Goal: Task Accomplishment & Management: Complete application form

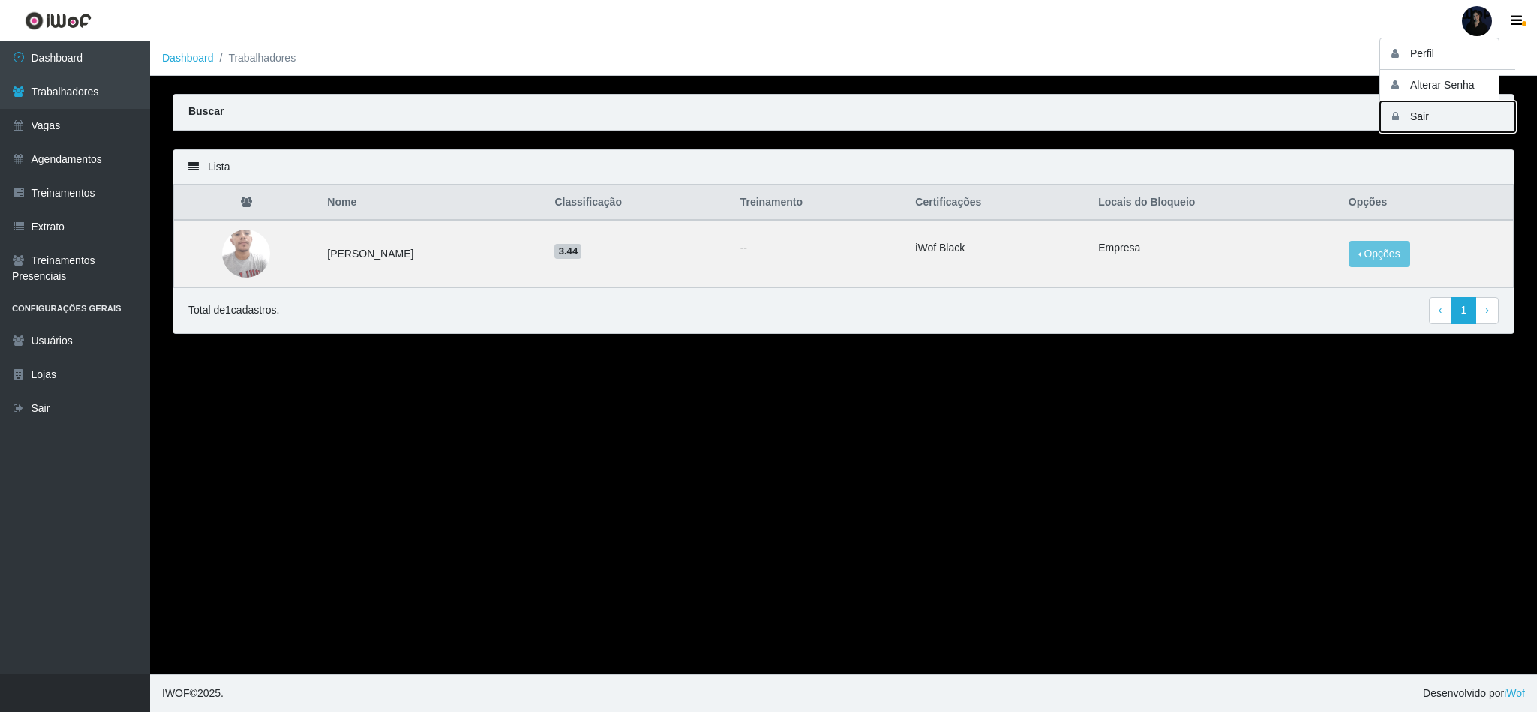
click at [1425, 118] on button "Sair" at bounding box center [1447, 116] width 135 height 31
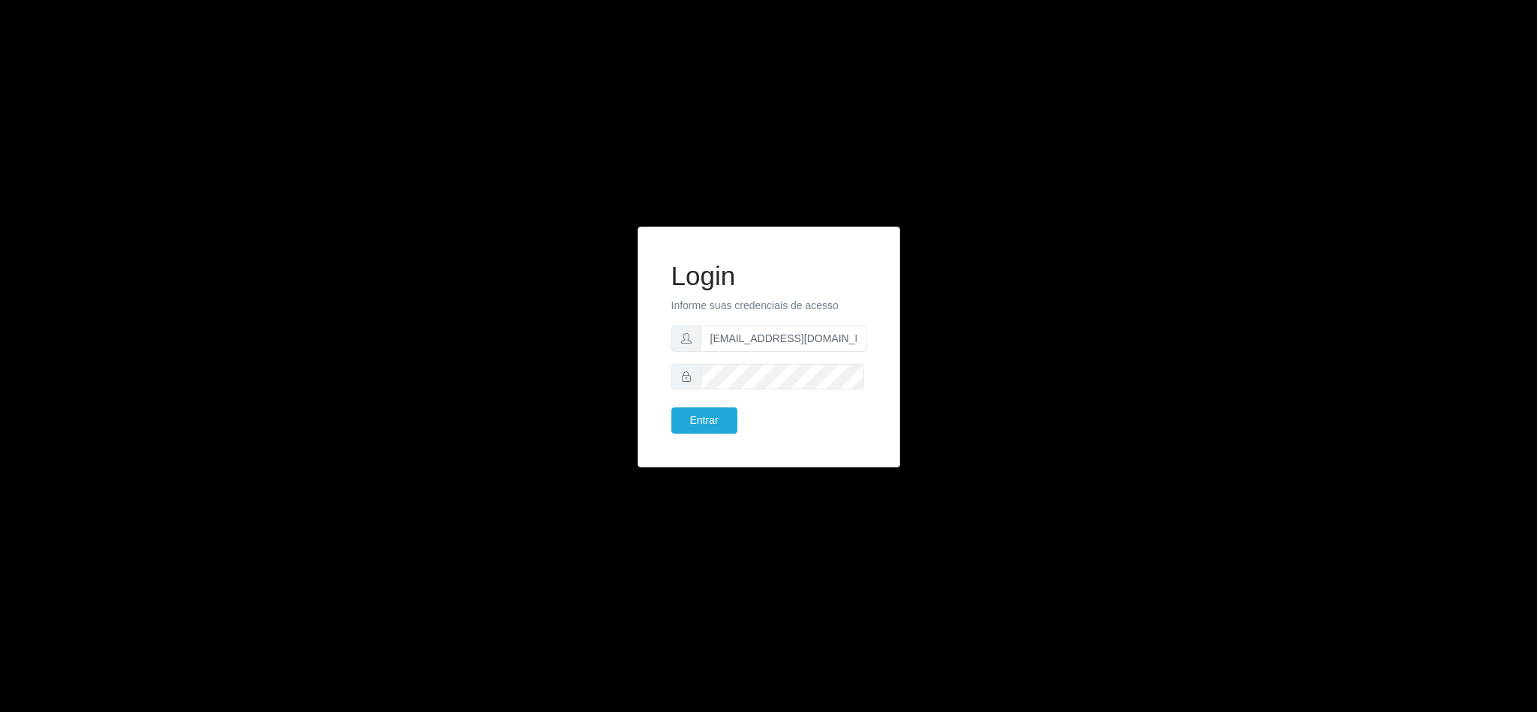
click at [756, 323] on form "Login Informe suas credenciais de acesso anacarina390@queiroz.com Entrar" at bounding box center [768, 347] width 195 height 174
click at [798, 352] on form "Login Informe suas credenciais de acesso anacarina390@queiroz.com Entrar" at bounding box center [768, 347] width 195 height 174
click at [829, 322] on form "Login Informe suas credenciais de acesso anacarina390@queiroz.com Entrar" at bounding box center [768, 347] width 195 height 174
click at [842, 338] on input "anacarina390@queiroz.com" at bounding box center [784, 339] width 166 height 26
drag, startPoint x: 853, startPoint y: 338, endPoint x: 782, endPoint y: 338, distance: 71.3
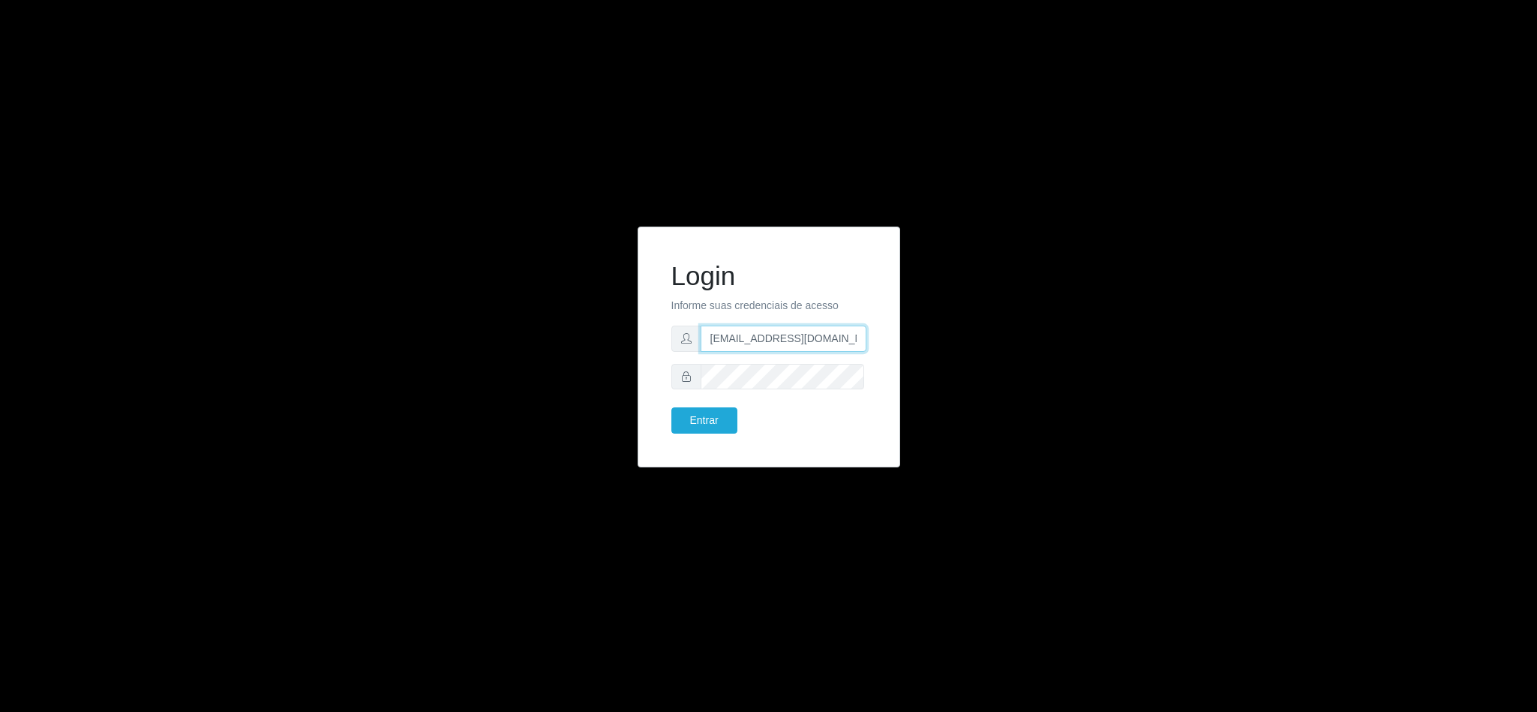
click at [782, 338] on input "anacarina390@queiroz.com" at bounding box center [784, 339] width 166 height 26
type input "anacarina390@iskisita.com"
click at [711, 414] on button "Entrar" at bounding box center [704, 420] width 66 height 26
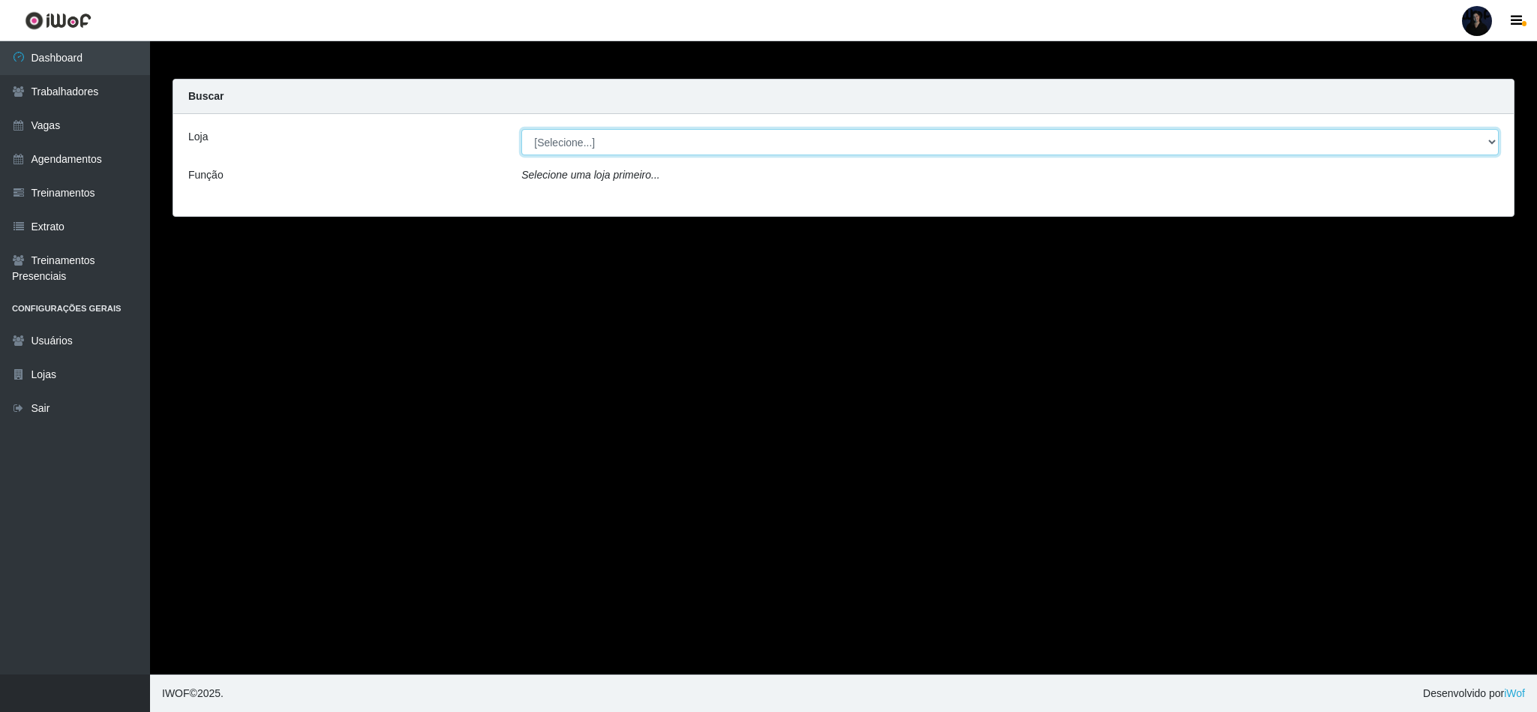
click at [620, 136] on select "[Selecione...] Iskisita Atakado - Alecrim Iskisita Atakado - Centro de Distribu…" at bounding box center [1010, 142] width 978 height 26
select select "425"
click at [521, 129] on select "[Selecione...] Iskisita Atakado - Alecrim Iskisita Atakado - Centro de Distribu…" at bounding box center [1010, 142] width 978 height 26
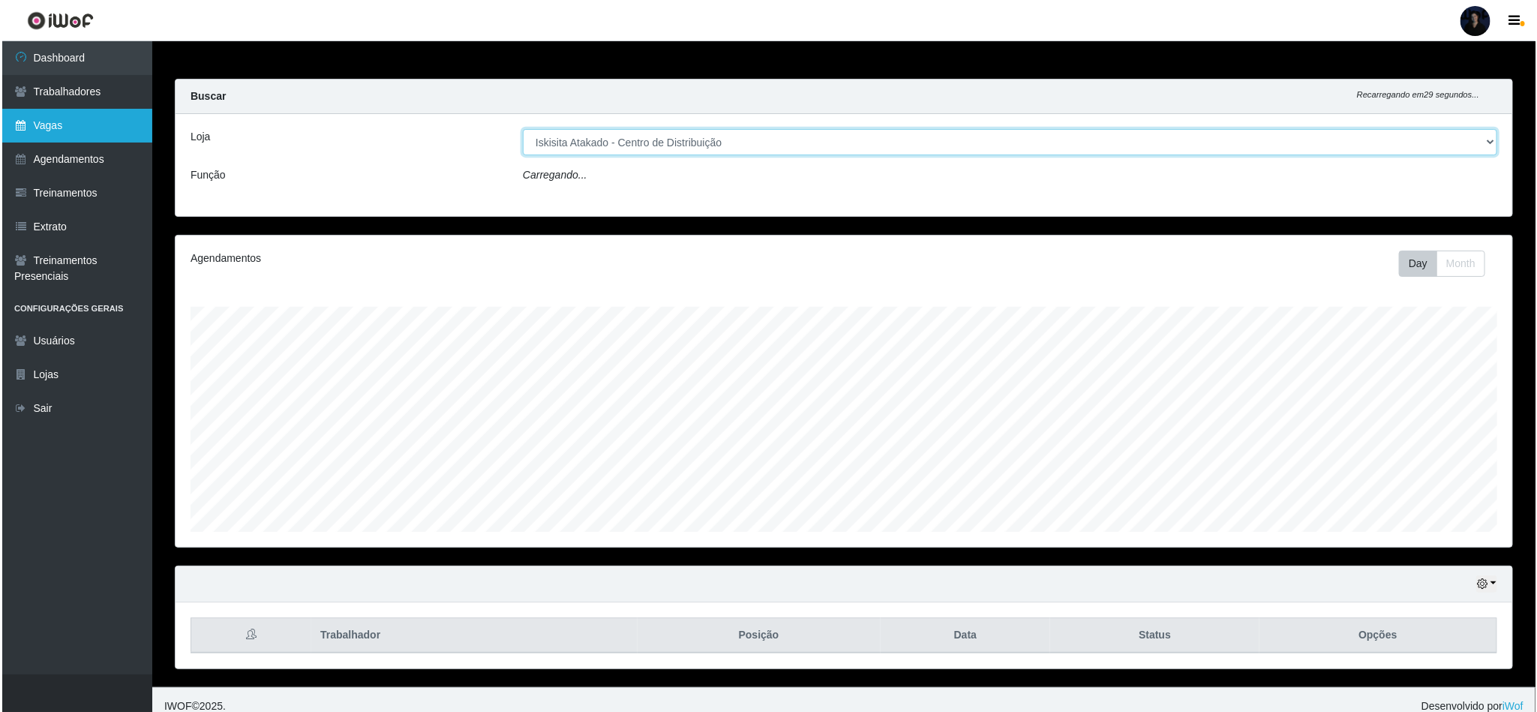
scroll to position [313, 1335]
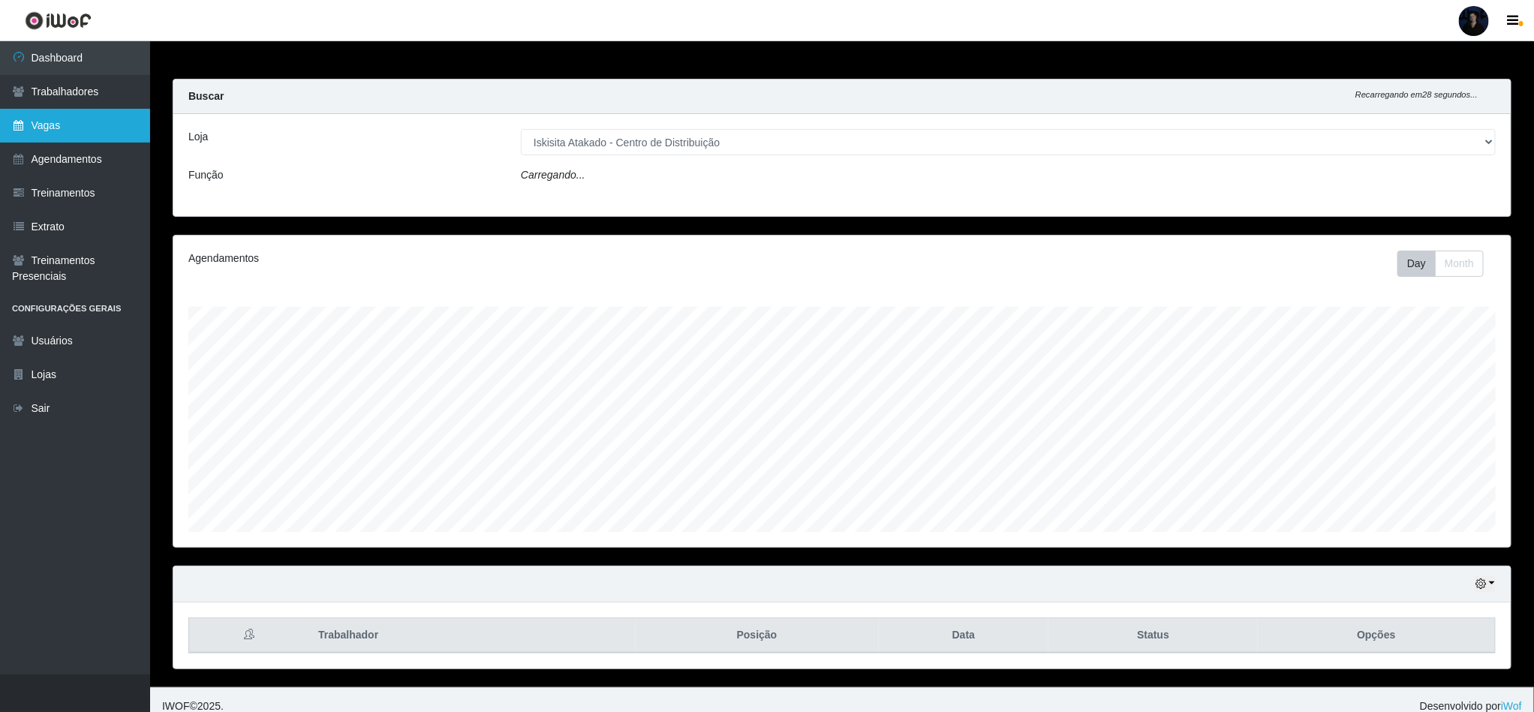
click at [32, 134] on link "Vagas" at bounding box center [75, 126] width 150 height 34
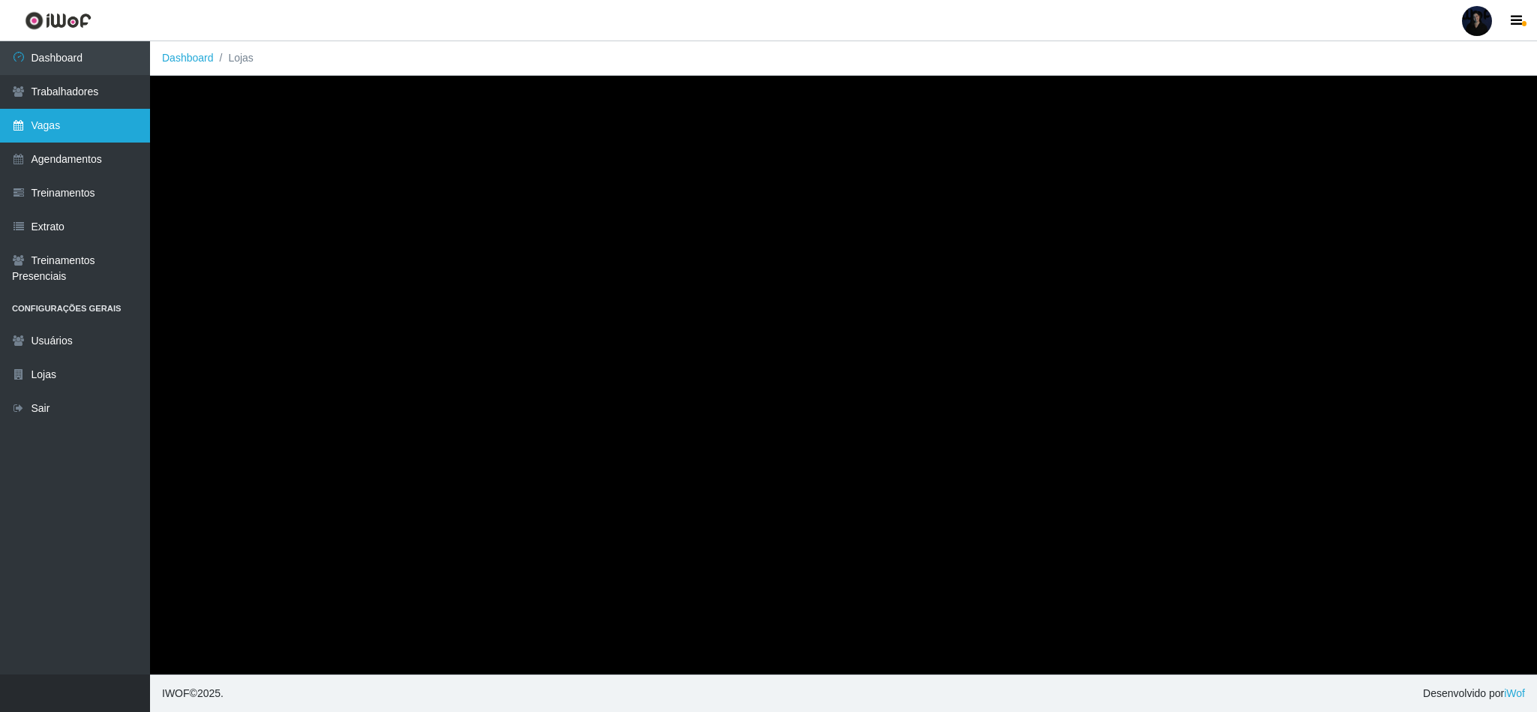
click at [66, 125] on link "Vagas" at bounding box center [75, 126] width 150 height 34
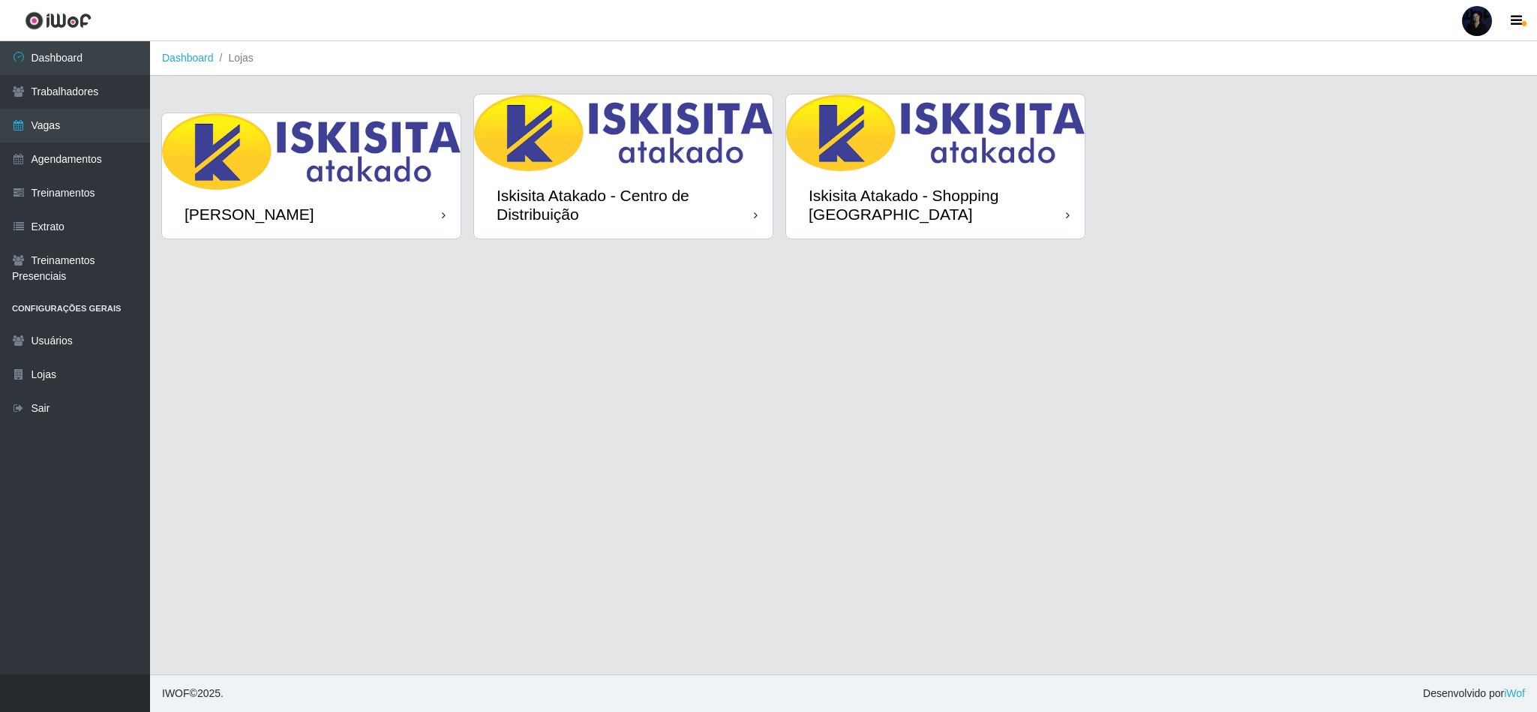
click at [572, 186] on div "Iskisita Atakado - Centro de Distribuição" at bounding box center [625, 205] width 257 height 38
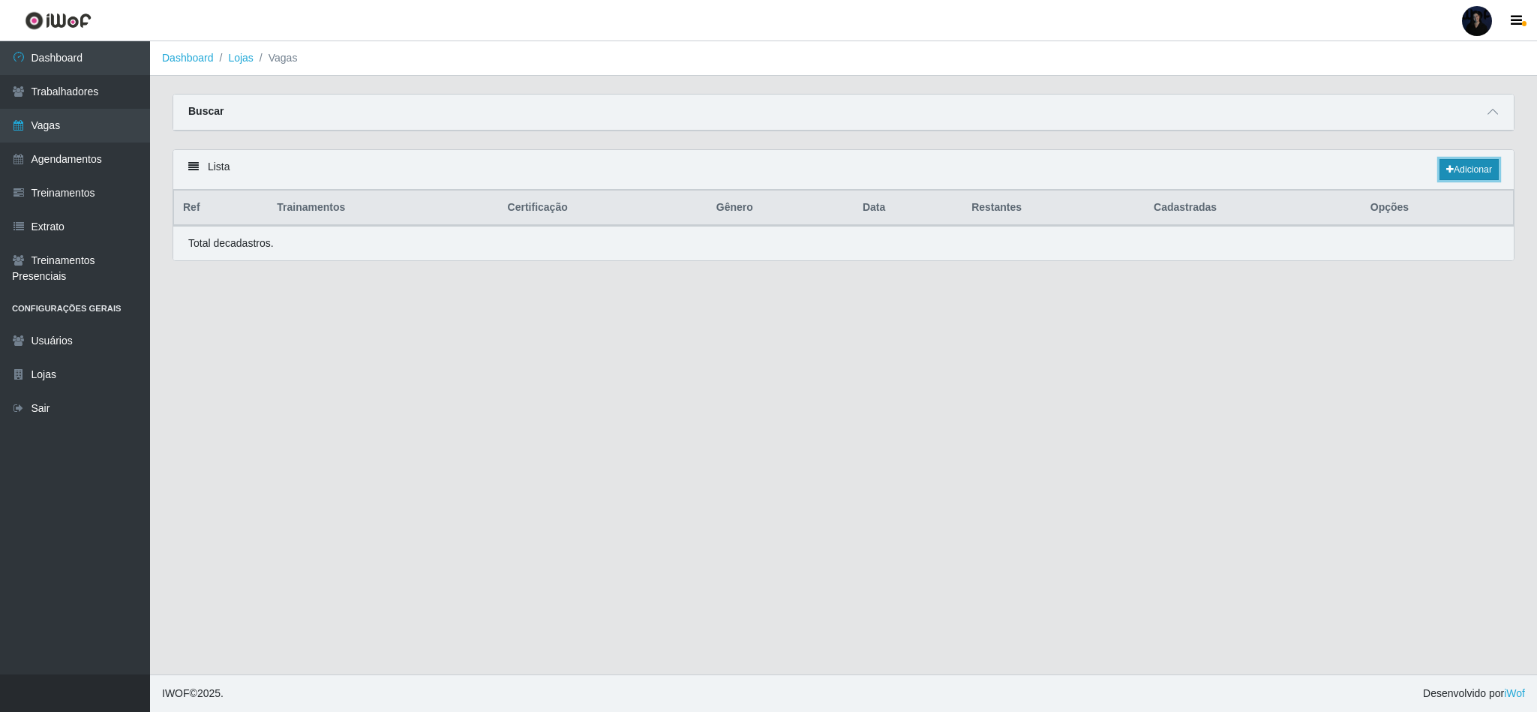
click at [1464, 173] on link "Adicionar" at bounding box center [1469, 169] width 59 height 21
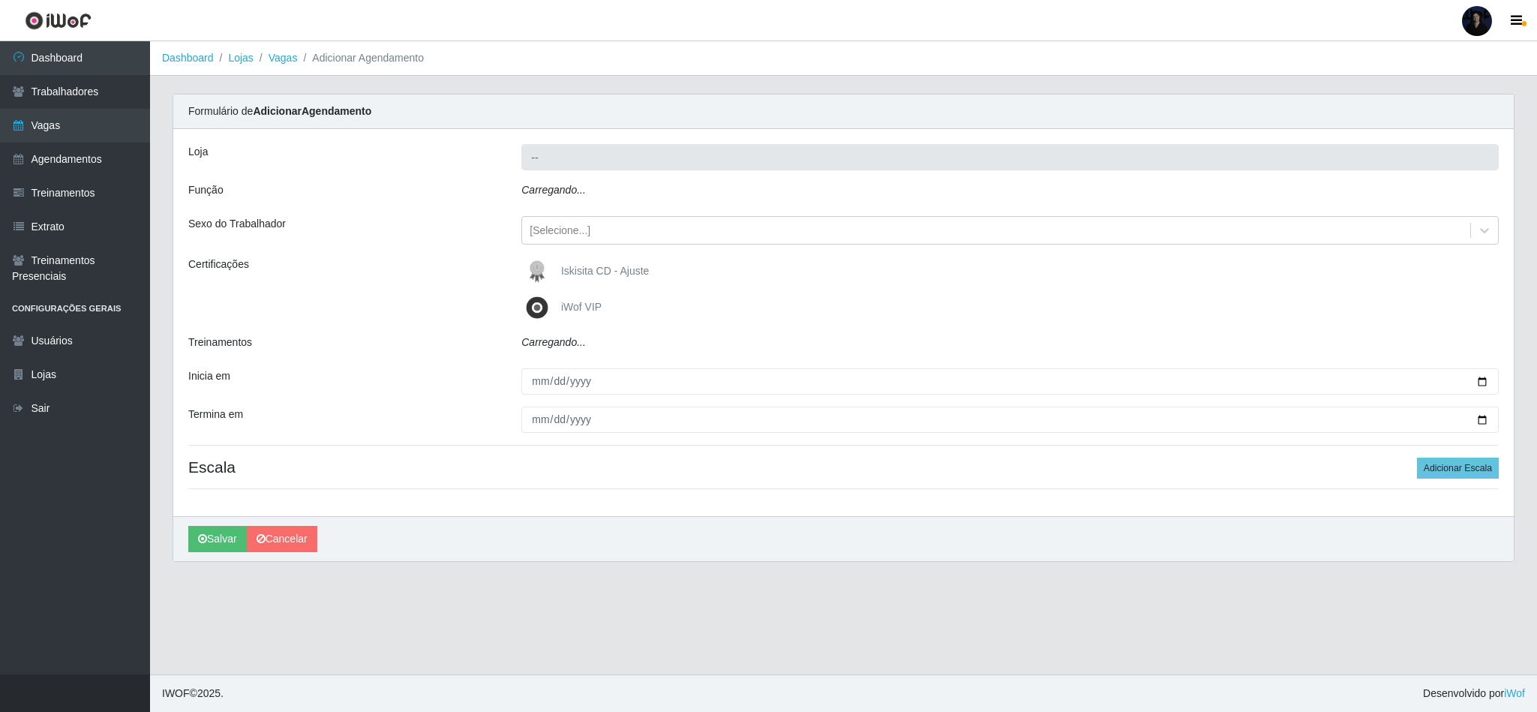
type input "Iskisita Atakado - Centro de Distribuição"
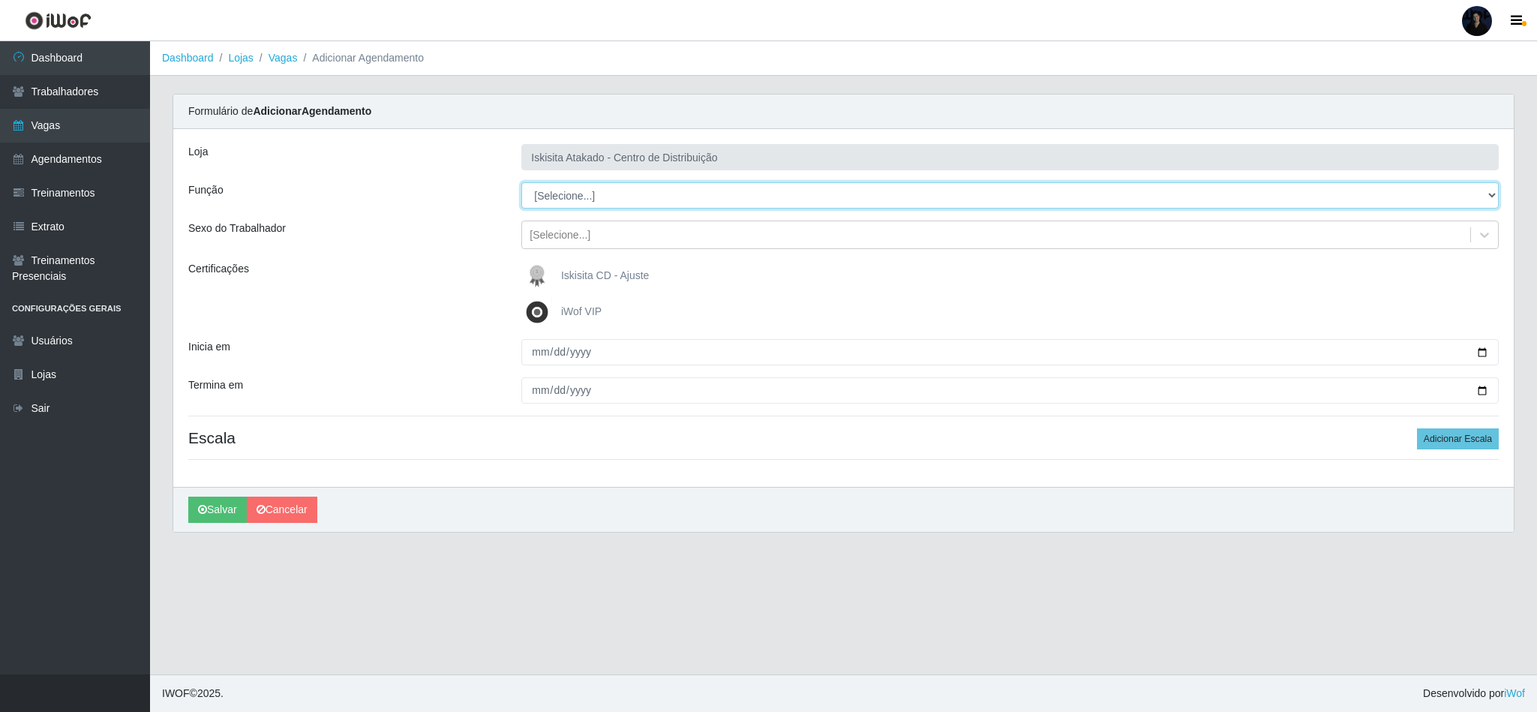
click at [569, 197] on select "[Selecione...] Auxiliar de Estoque Auxiliar de Estoque + Auxiliar de Estoque ++…" at bounding box center [1010, 195] width 978 height 26
select select "121"
click at [521, 183] on select "[Selecione...] Auxiliar de Estoque Auxiliar de Estoque + Auxiliar de Estoque ++…" at bounding box center [1010, 195] width 978 height 26
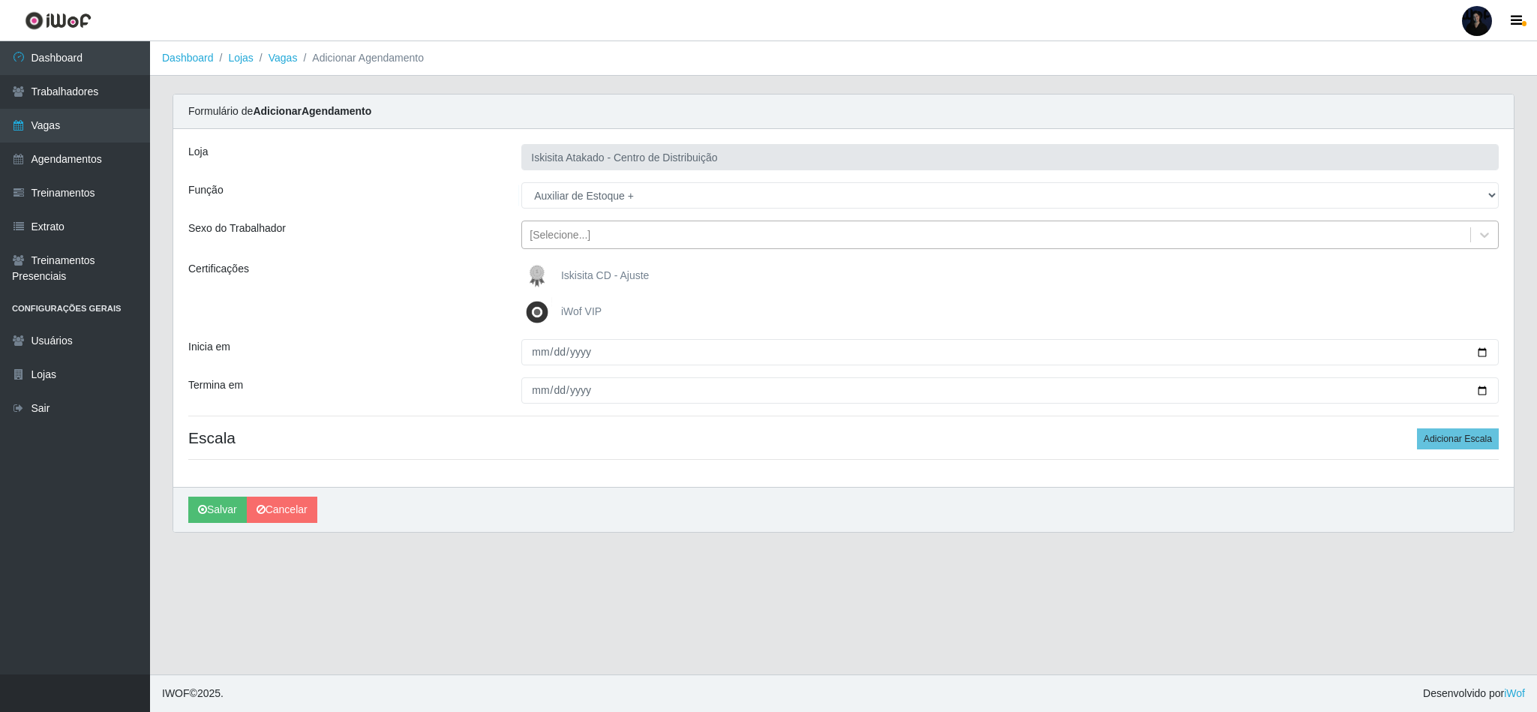
click at [567, 224] on div "[Selecione...]" at bounding box center [996, 235] width 948 height 25
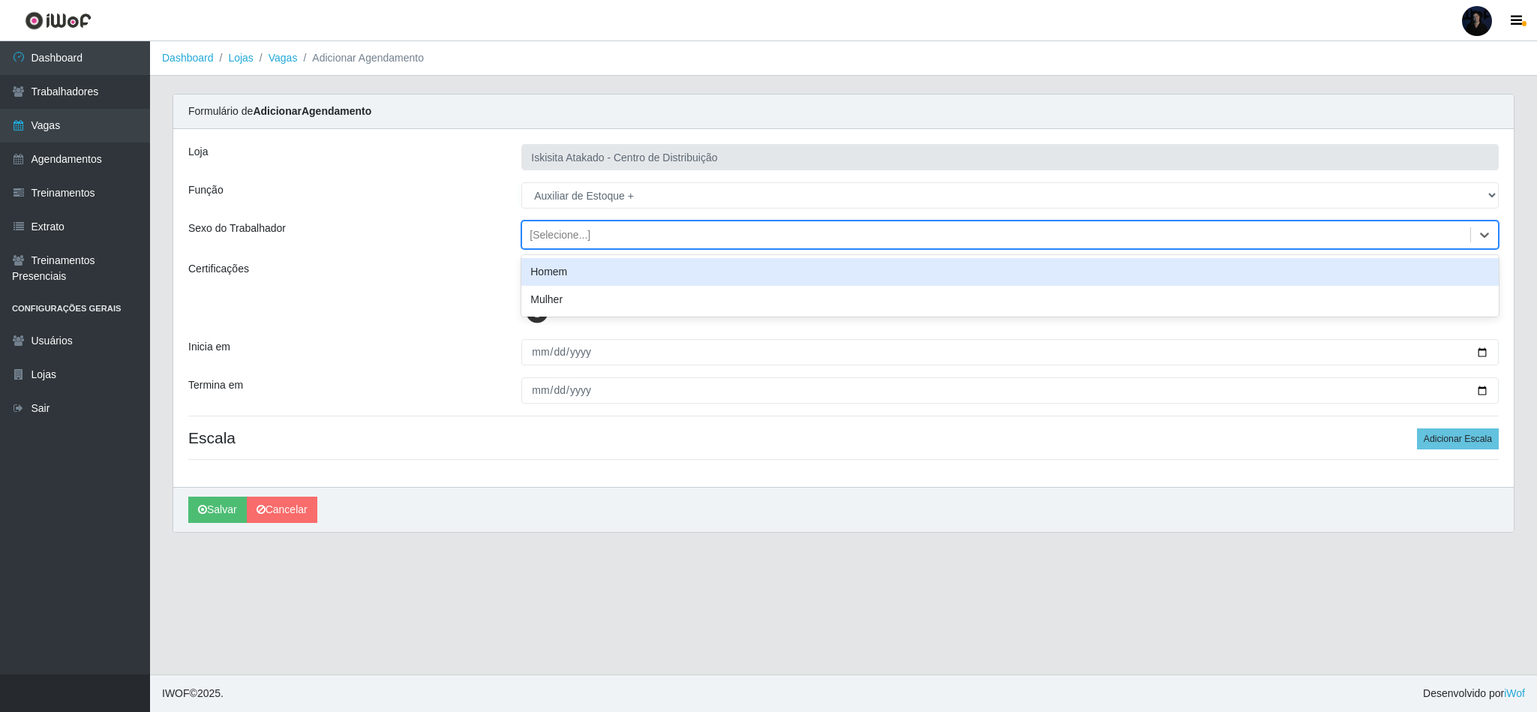
click at [567, 268] on div "Homem" at bounding box center [1010, 272] width 978 height 28
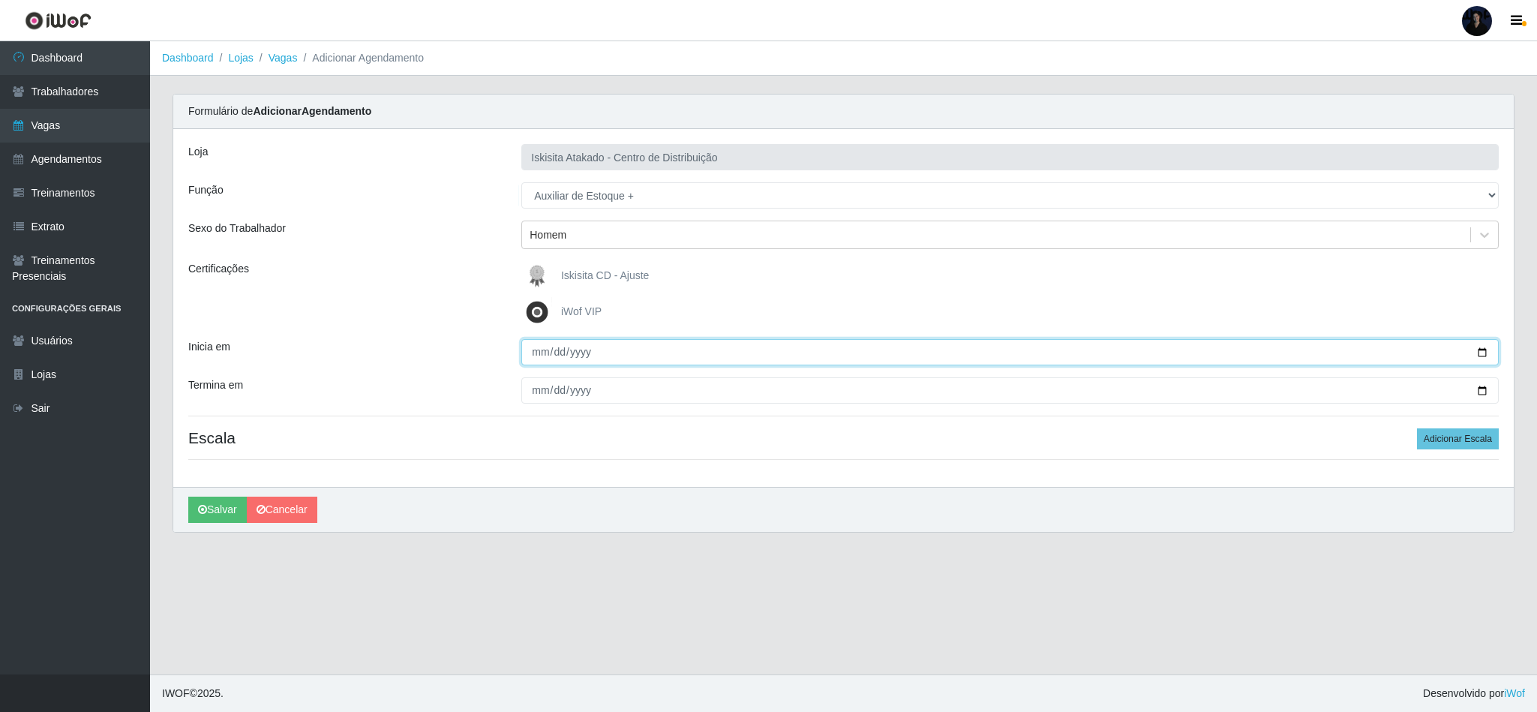
click at [524, 352] on input "Inicia em" at bounding box center [1010, 352] width 978 height 26
type input "2025-08-14"
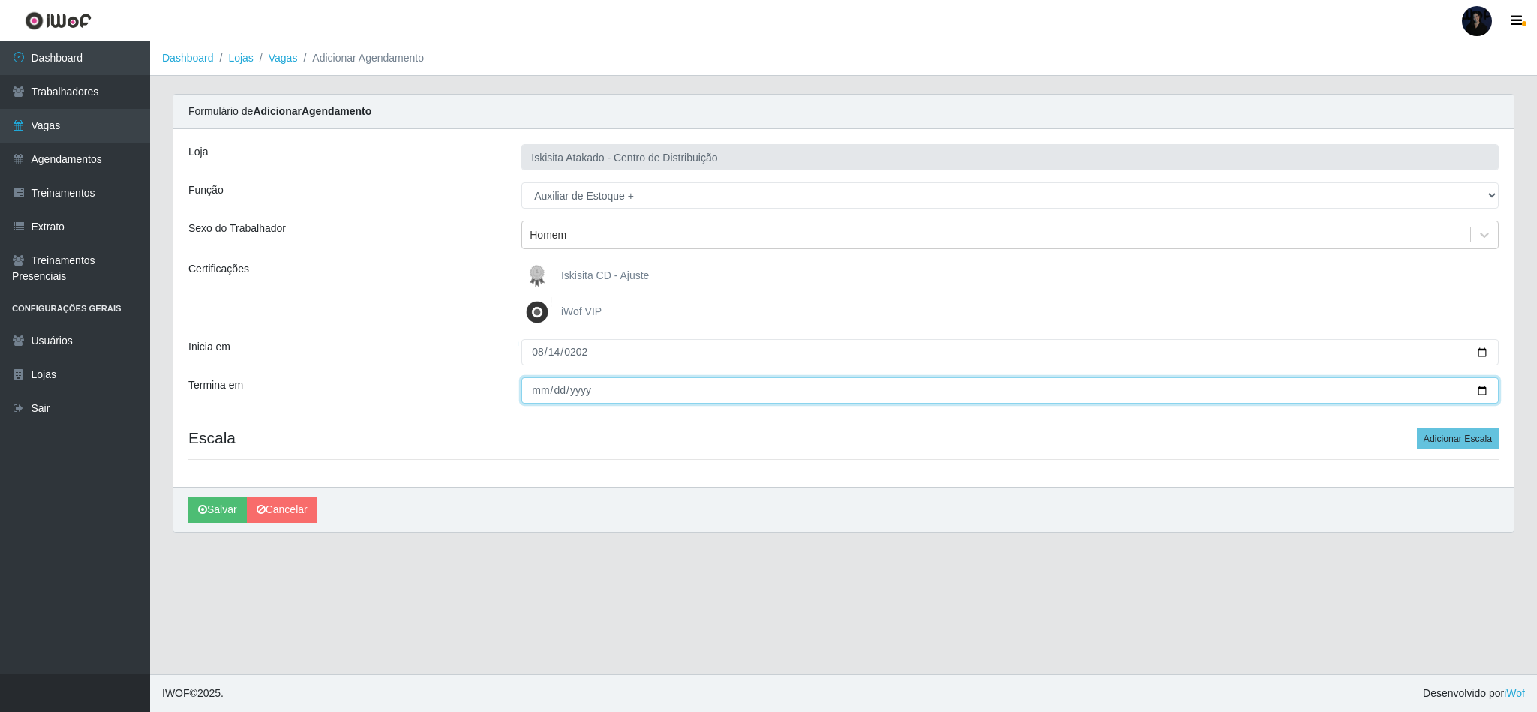
click at [532, 396] on input "Termina em" at bounding box center [1010, 390] width 978 height 26
type input "2025-08-14"
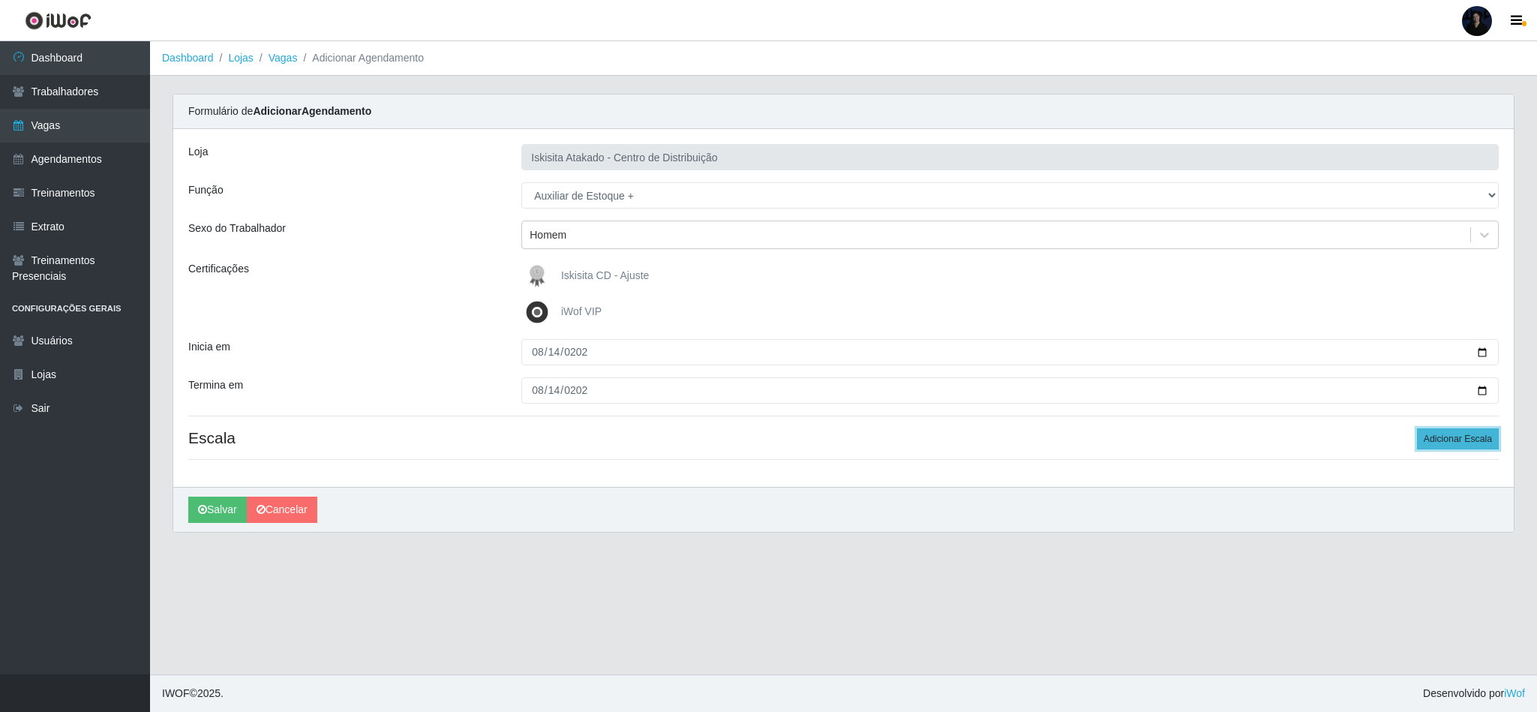
click at [1458, 449] on button "Adicionar Escala" at bounding box center [1458, 438] width 82 height 21
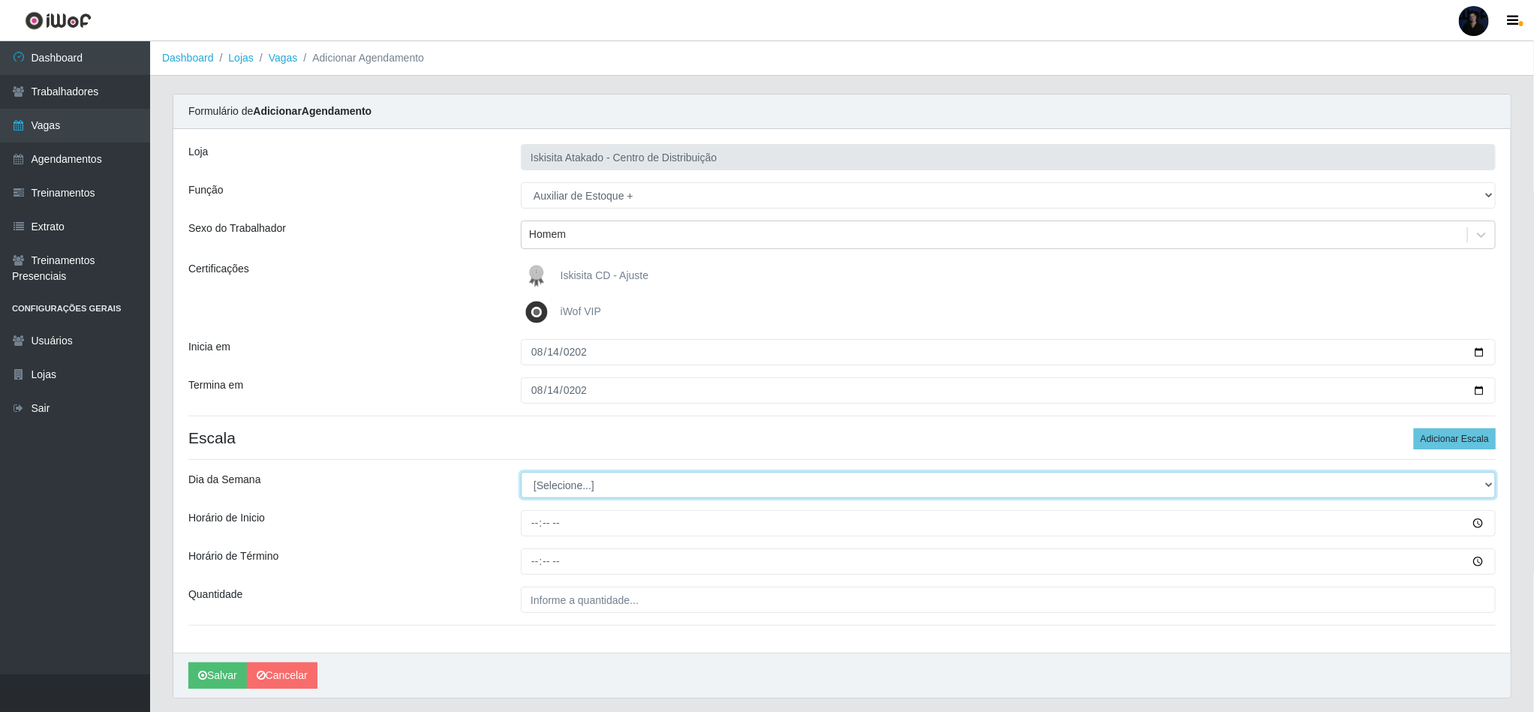
click at [561, 491] on select "[Selecione...] Segunda Terça Quarta Quinta Sexta Sábado Domingo" at bounding box center [1008, 485] width 975 height 26
select select "4"
click at [521, 474] on select "[Selecione...] Segunda Terça Quarta Quinta Sexta Sábado Domingo" at bounding box center [1008, 485] width 975 height 26
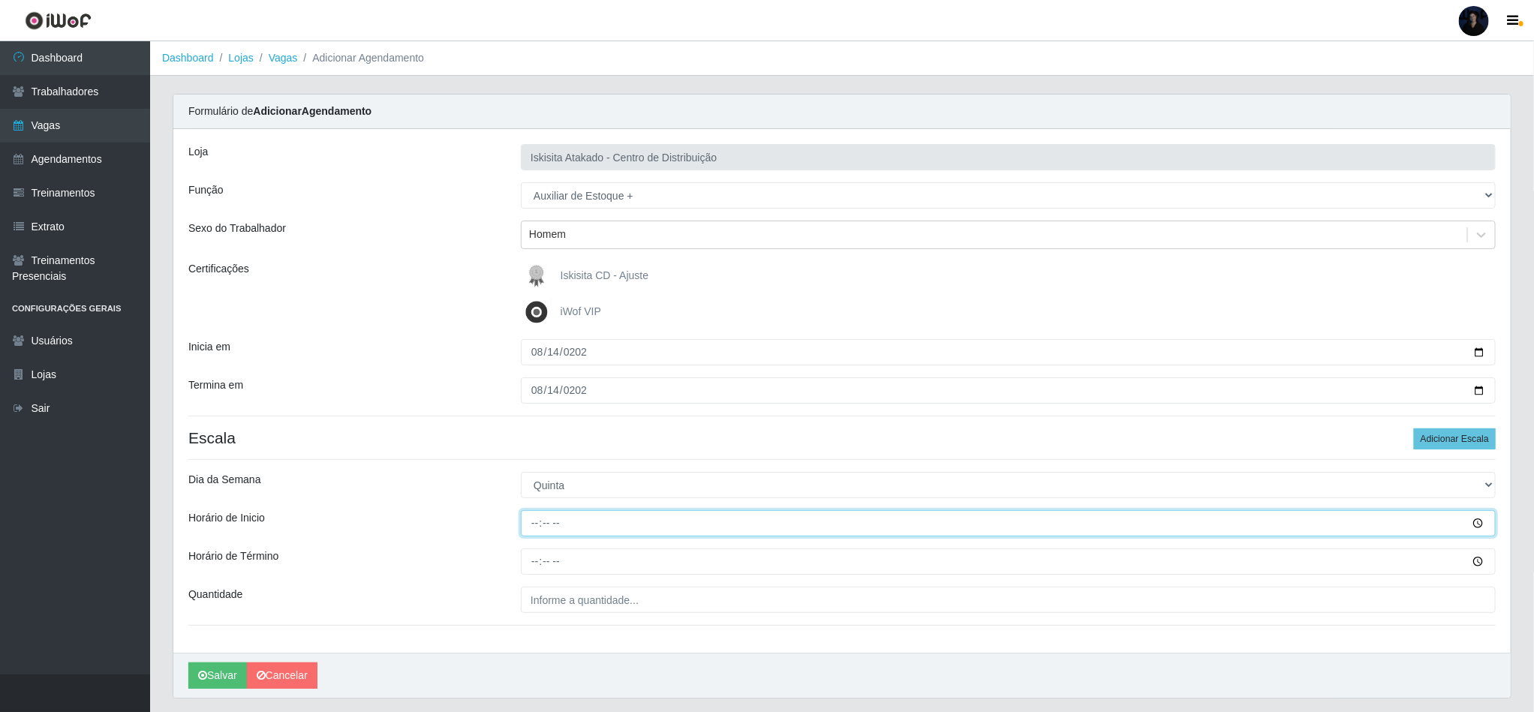
click at [534, 527] on input "Horário de Inicio" at bounding box center [1008, 523] width 975 height 26
type input "16:00"
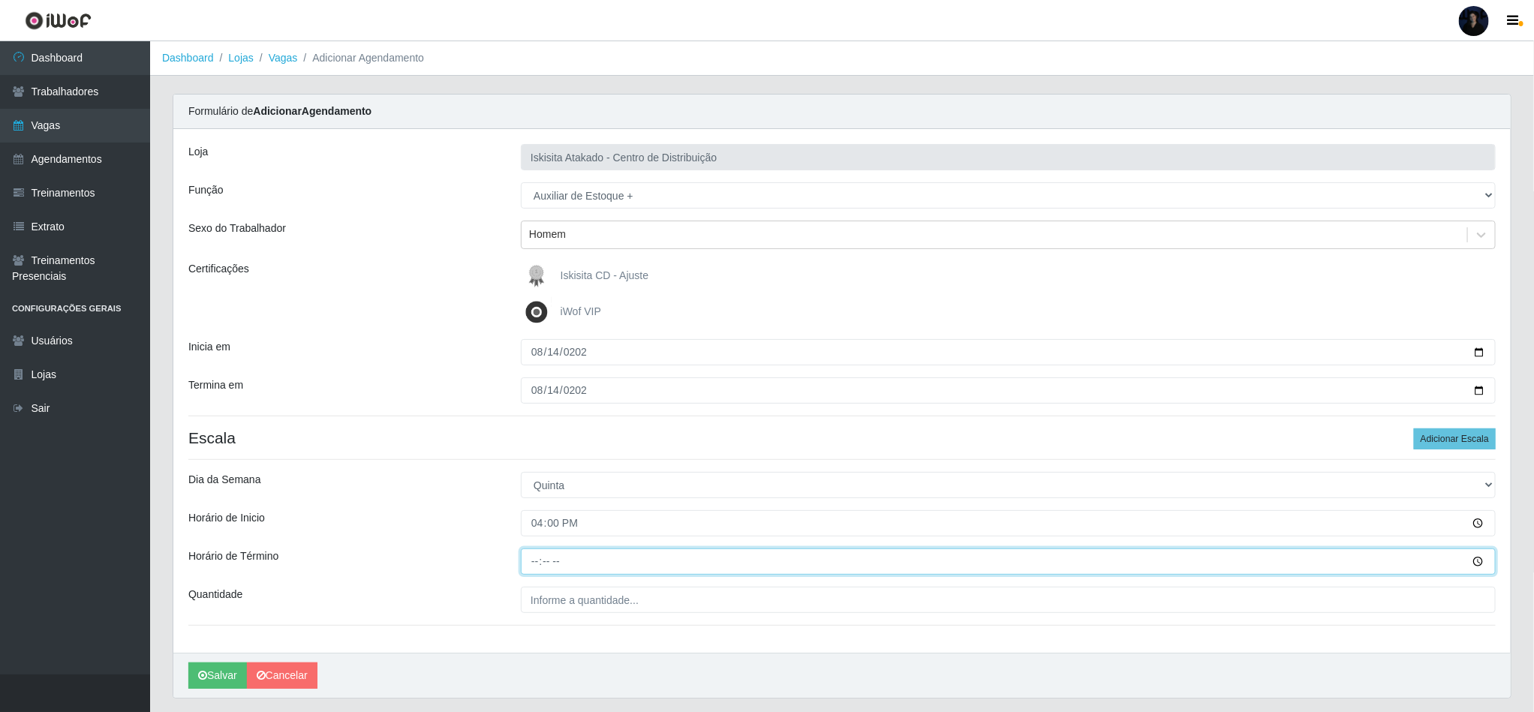
click at [521, 567] on input "Horário de Término" at bounding box center [1008, 561] width 975 height 26
type input "22:00"
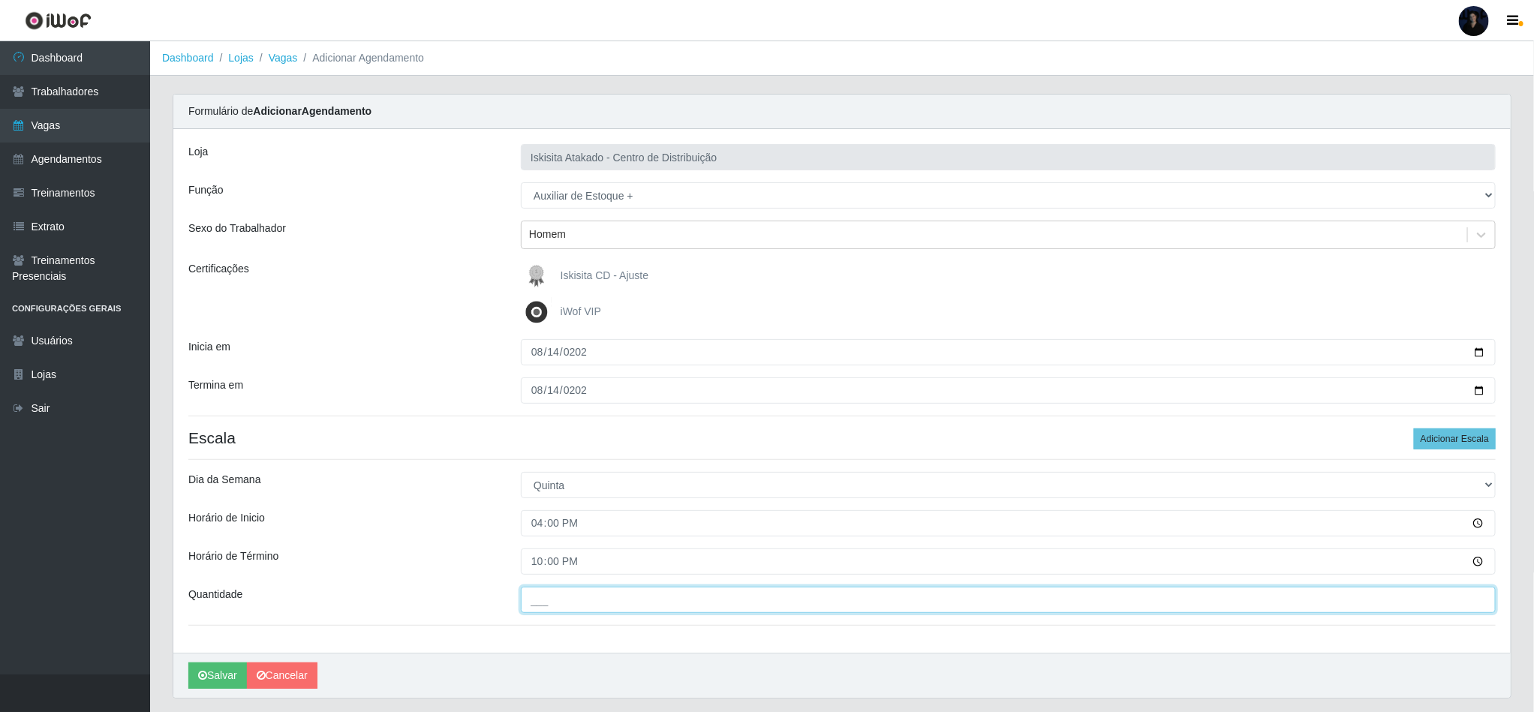
click at [536, 599] on input "___" at bounding box center [1008, 600] width 975 height 26
type input "3__"
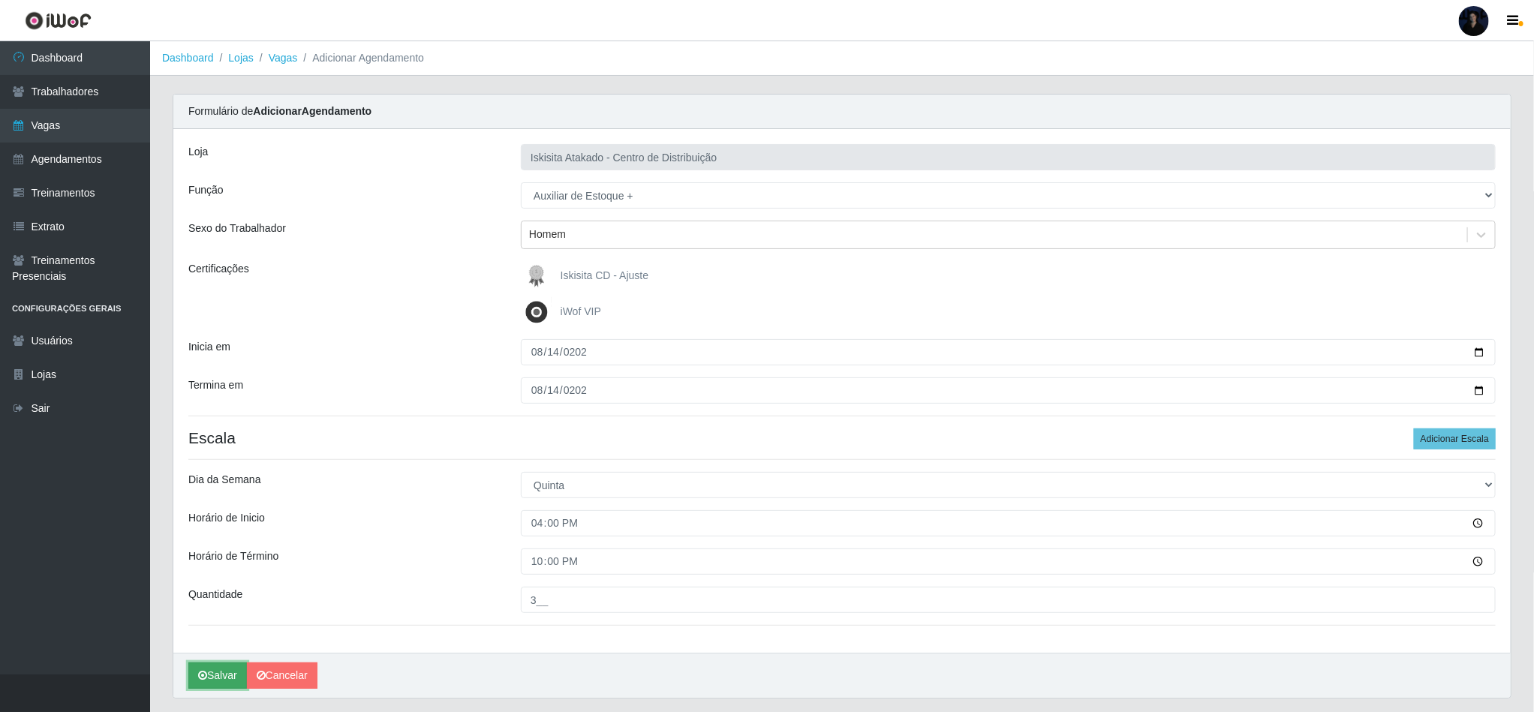
click at [203, 677] on icon "submit" at bounding box center [202, 675] width 9 height 11
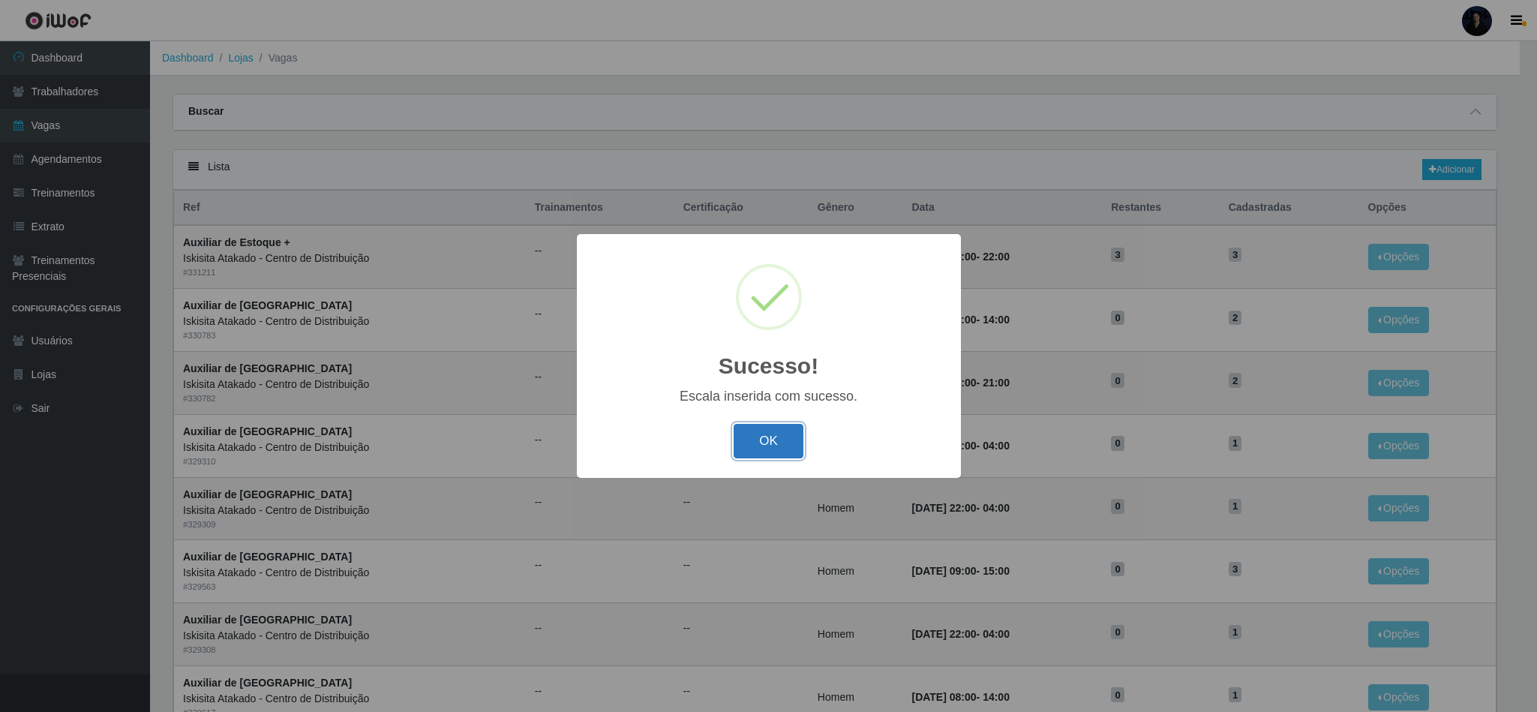
click at [779, 432] on button "OK" at bounding box center [769, 441] width 70 height 35
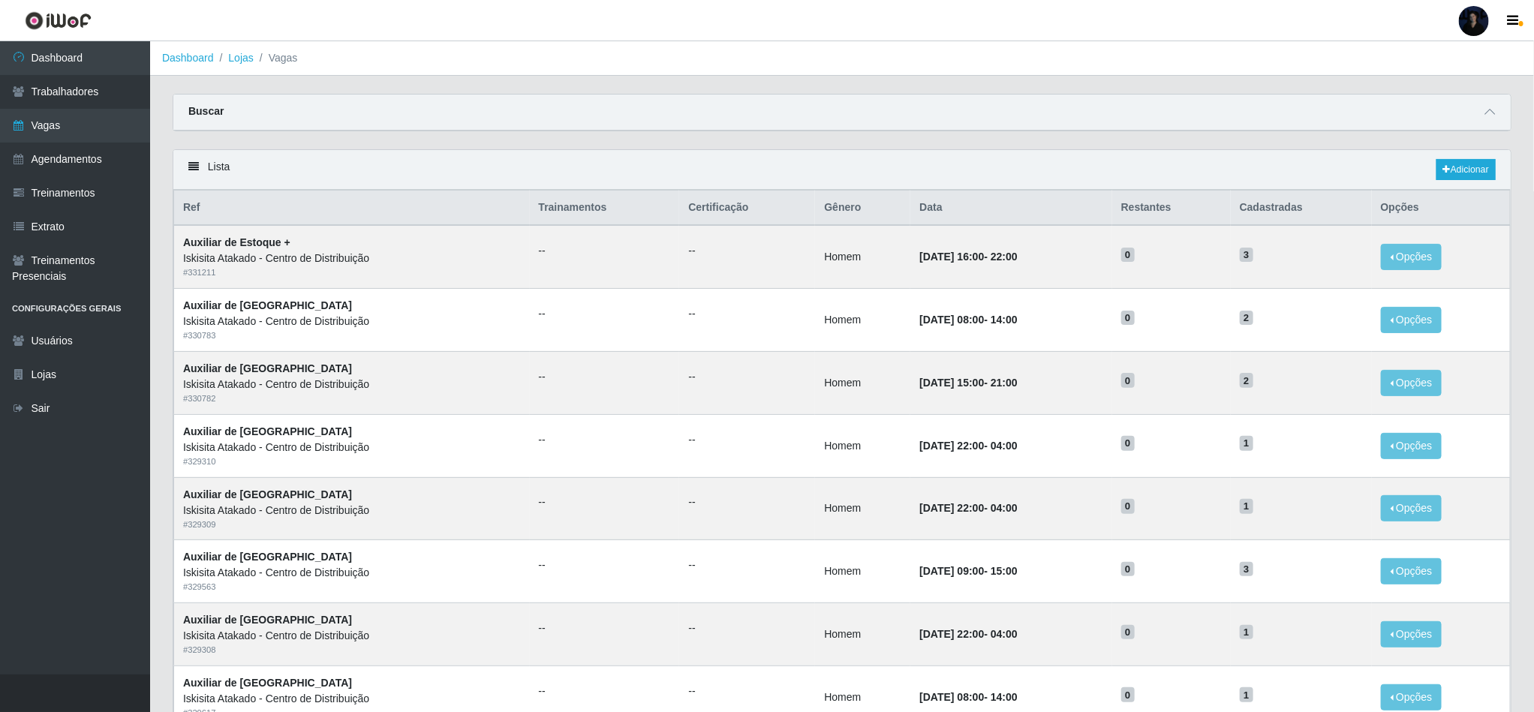
click at [1465, 14] on div at bounding box center [1473, 21] width 30 height 30
click at [1445, 113] on button "Sair" at bounding box center [1444, 116] width 135 height 31
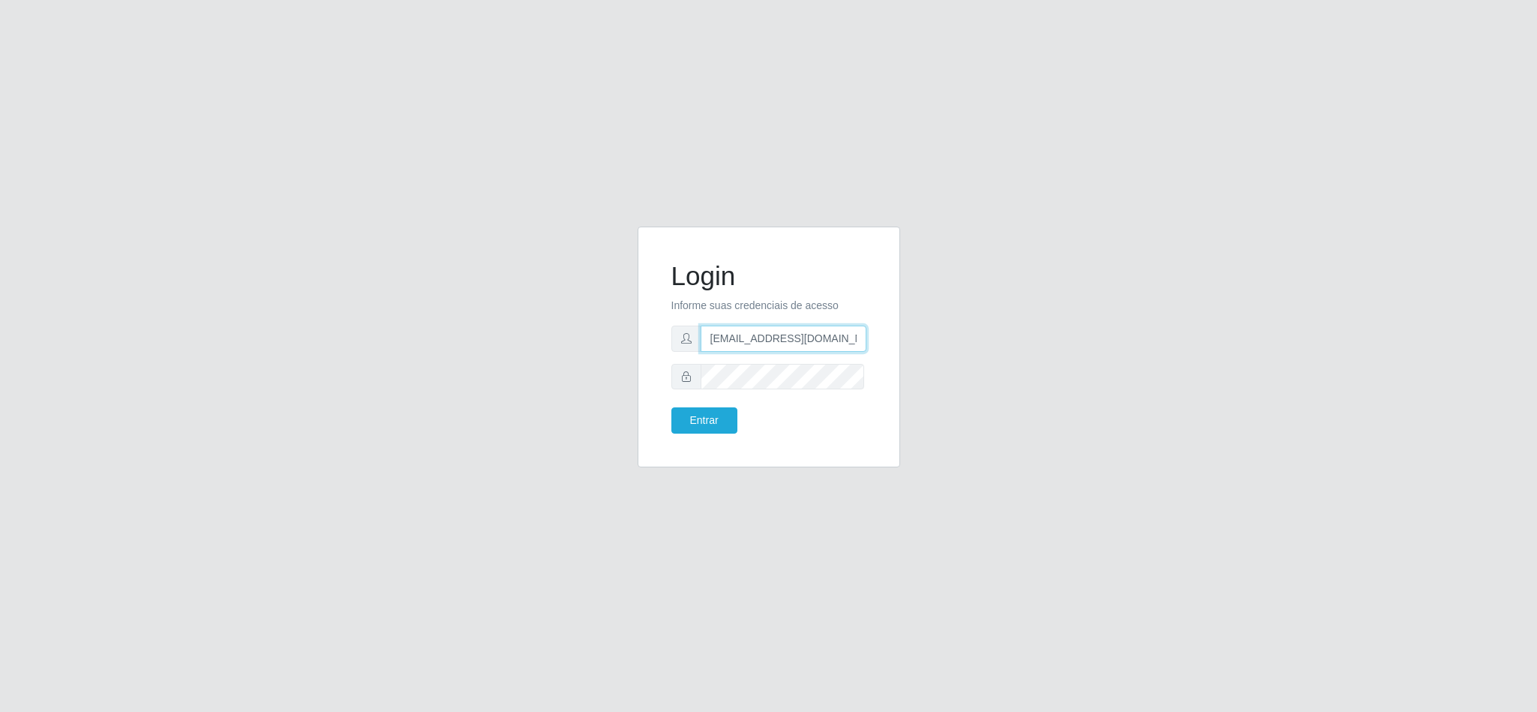
click at [851, 340] on input "anacarina390@iskisita.com" at bounding box center [784, 339] width 166 height 26
drag, startPoint x: 851, startPoint y: 340, endPoint x: 782, endPoint y: 341, distance: 69.0
click at [782, 341] on input "anacarina390@iskisita.com" at bounding box center [784, 339] width 166 height 26
type input "anacarina390@redepotiguar.com"
click at [701, 431] on button "Entrar" at bounding box center [704, 420] width 66 height 26
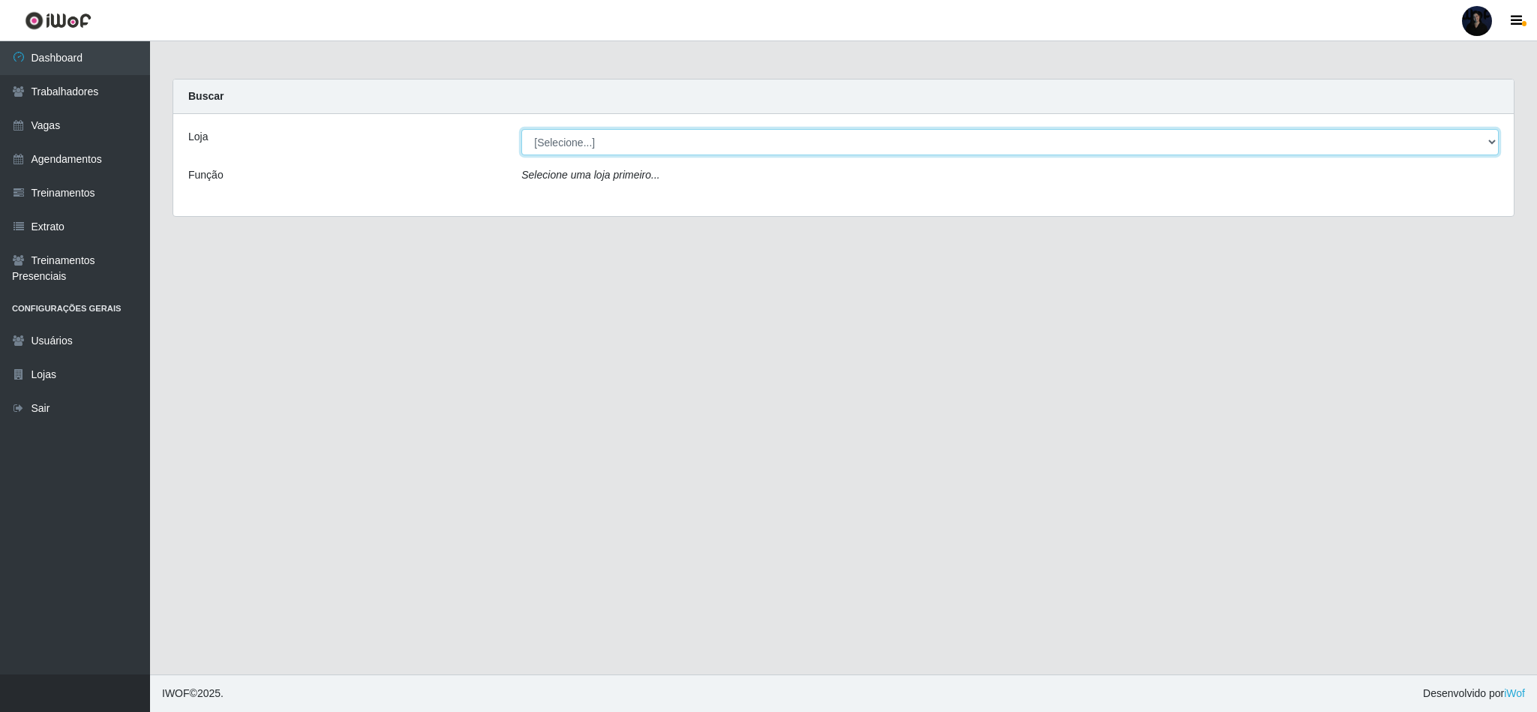
click at [657, 137] on select "[Selecione...] Rede Potiguar 4 - Extremoz Rede Potiguar 5 - Extremoz Rede Potig…" at bounding box center [1010, 142] width 978 height 26
select select "80"
click at [521, 129] on select "[Selecione...] Rede Potiguar 4 - Extremoz Rede Potiguar 5 - Extremoz Rede Potig…" at bounding box center [1010, 142] width 978 height 26
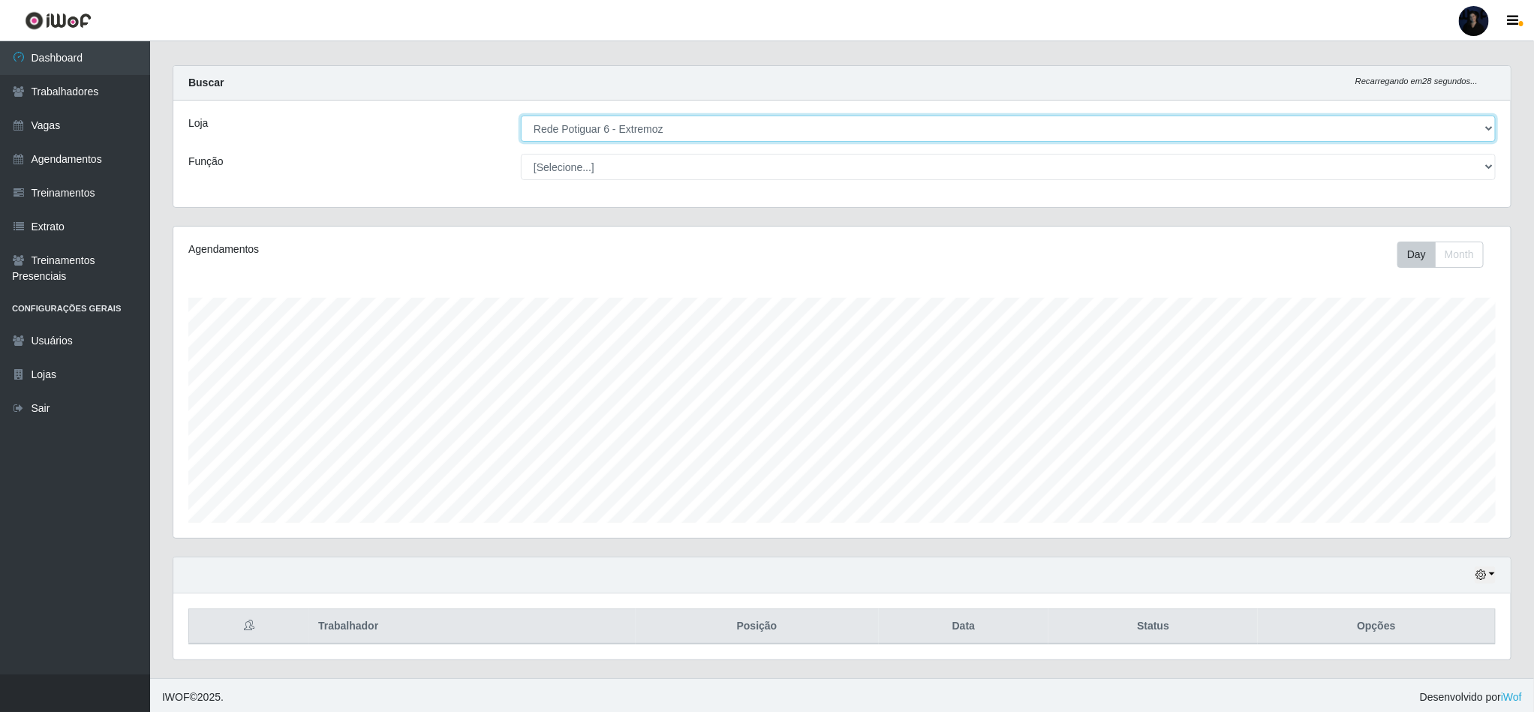
scroll to position [21, 0]
